Goal: Communication & Community: Answer question/provide support

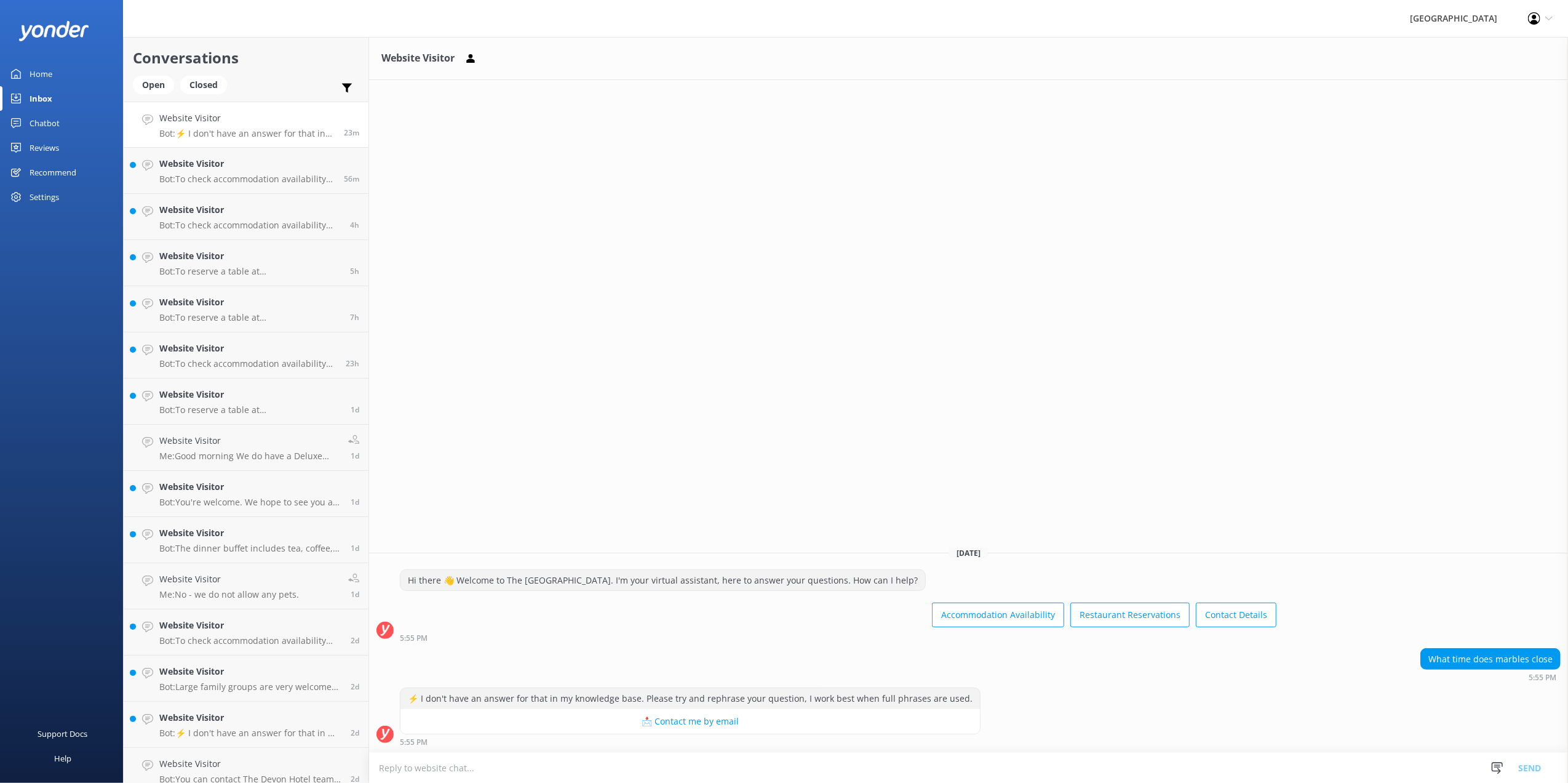
click at [1250, 768] on textarea at bounding box center [968, 767] width 1199 height 30
type textarea "at 9pm"
click at [1537, 767] on button "Send" at bounding box center [1529, 767] width 46 height 30
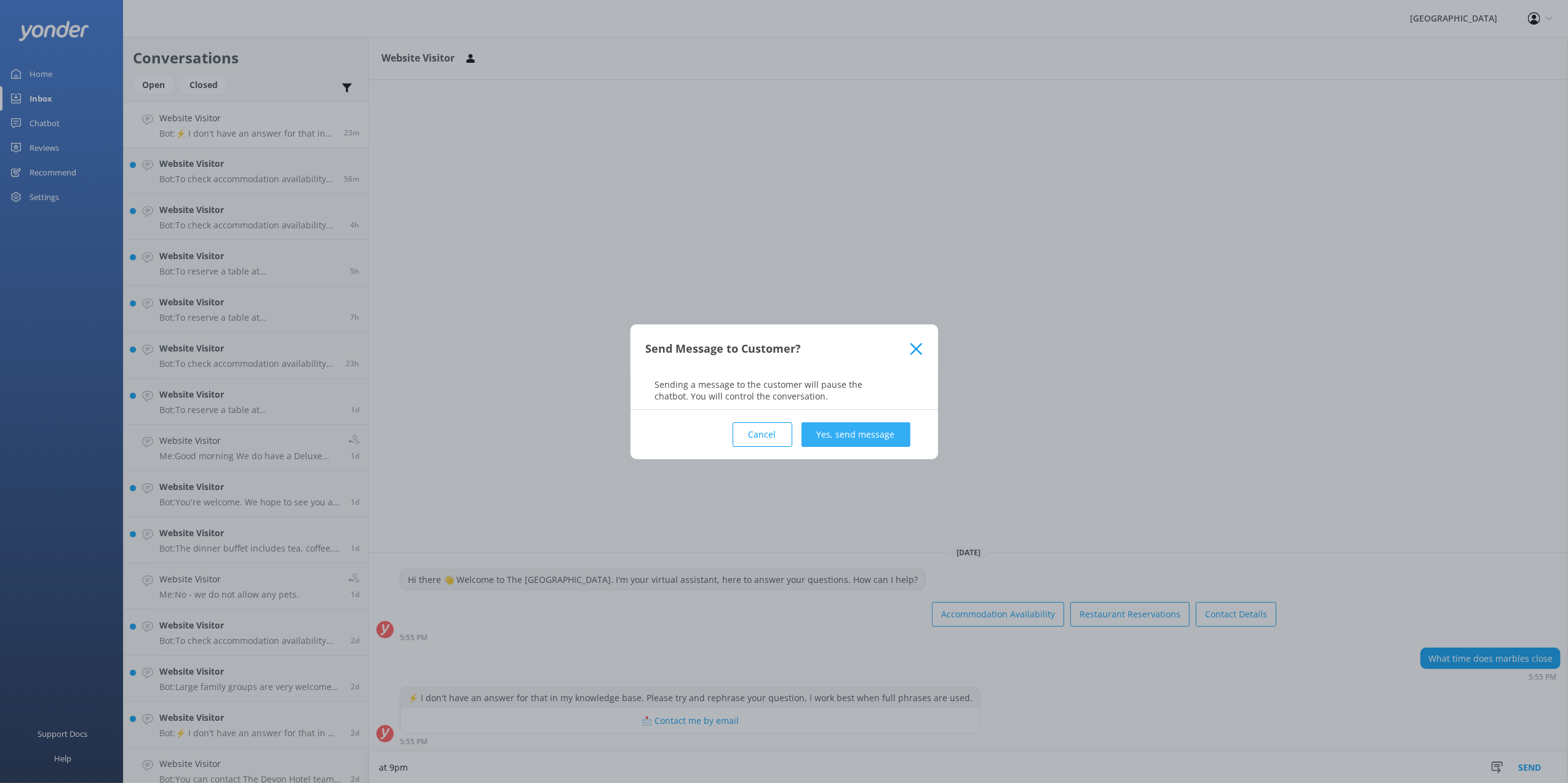
click at [868, 440] on button "Yes, send message" at bounding box center [856, 434] width 109 height 25
